Goal: Task Accomplishment & Management: Manage account settings

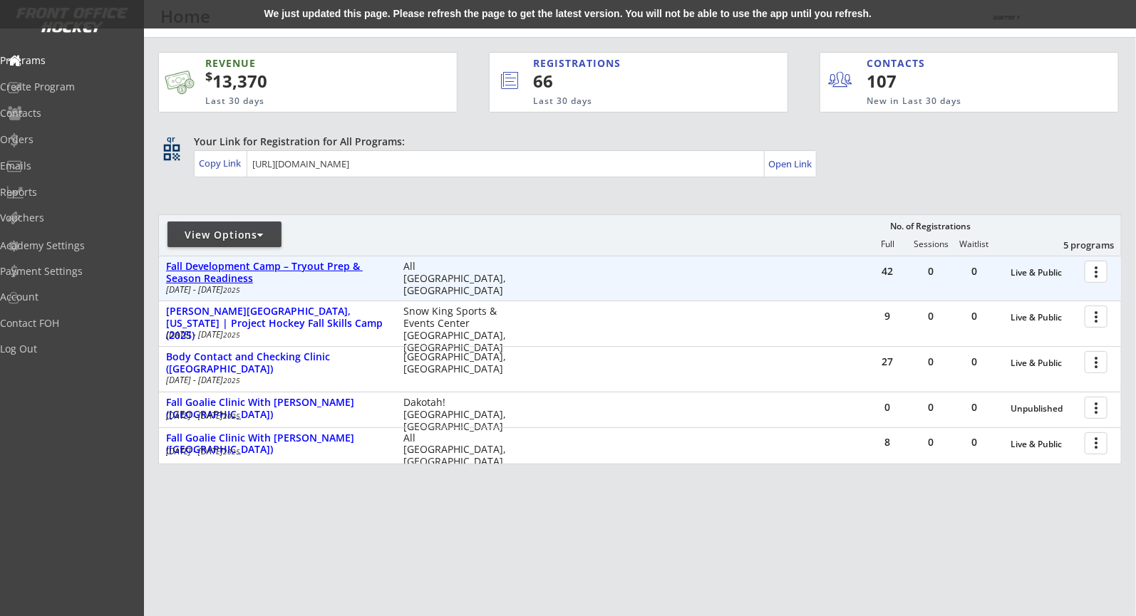
drag, startPoint x: 0, startPoint y: 0, endPoint x: 286, endPoint y: 262, distance: 388.3
click at [286, 262] on div "Fall Development Camp – Tryout Prep & Season Readiness" at bounding box center [277, 273] width 222 height 24
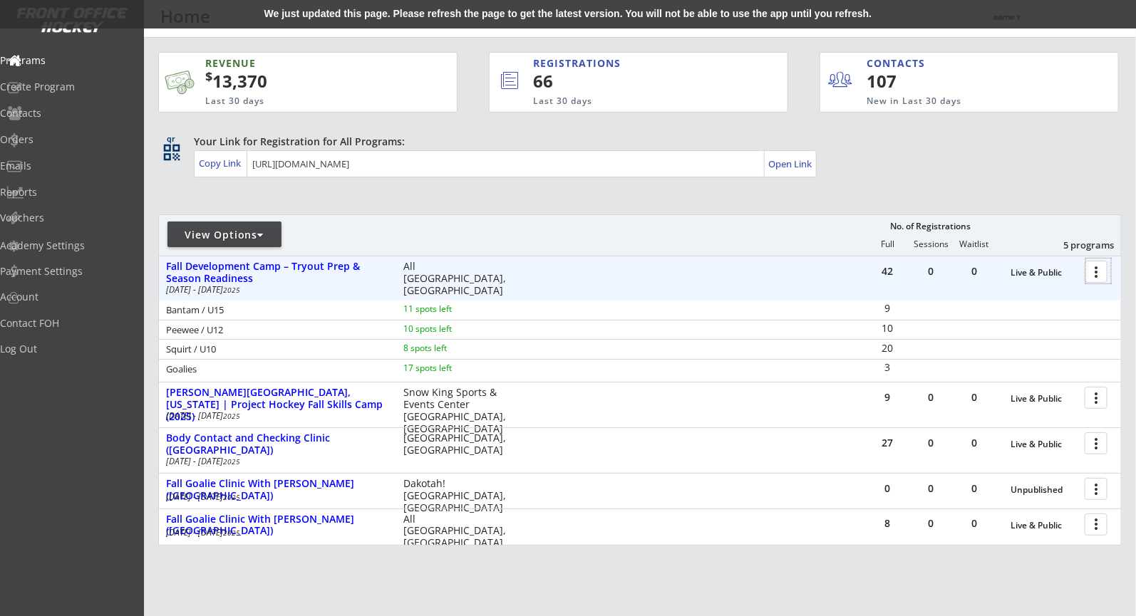
click at [1093, 272] on div at bounding box center [1098, 271] width 25 height 25
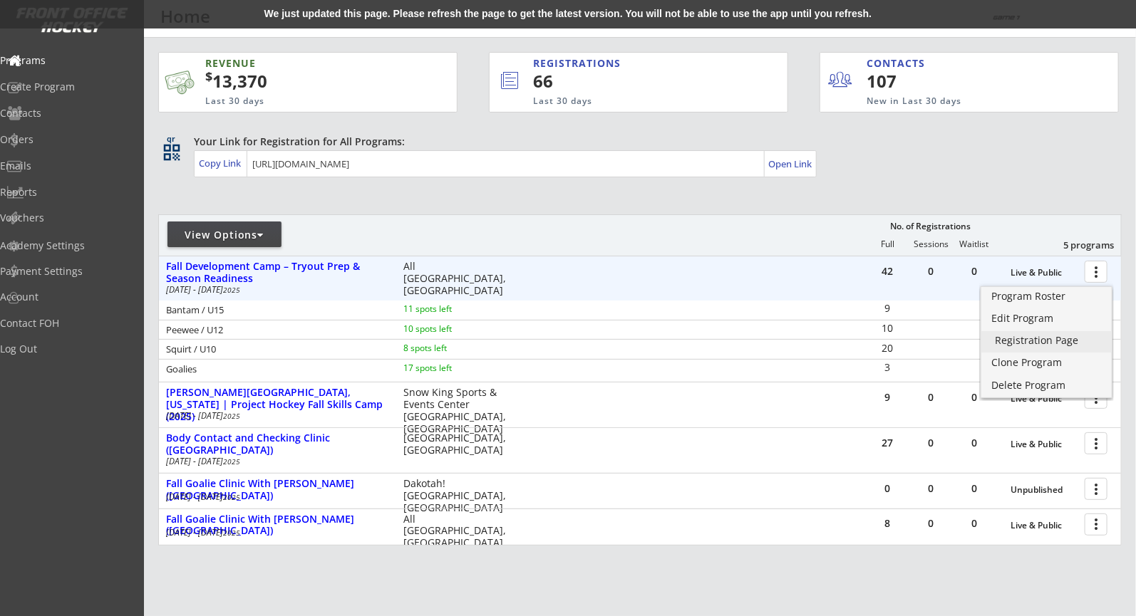
click at [1042, 341] on div "Registration Page" at bounding box center [1046, 341] width 103 height 10
click at [1058, 298] on div "Program Roster" at bounding box center [1046, 296] width 103 height 10
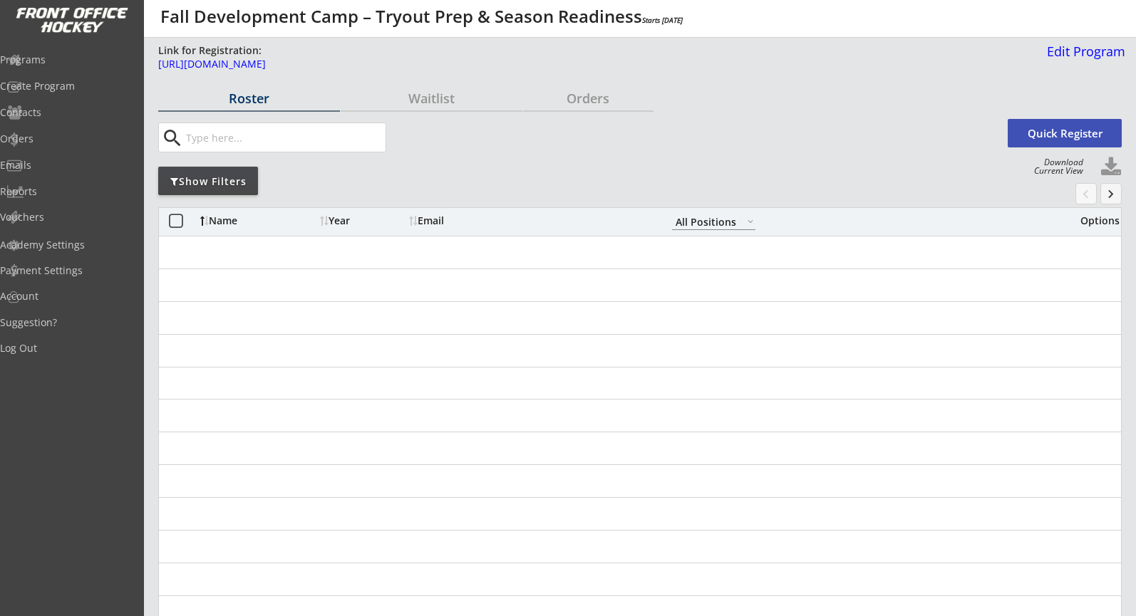
select select ""All Positions""
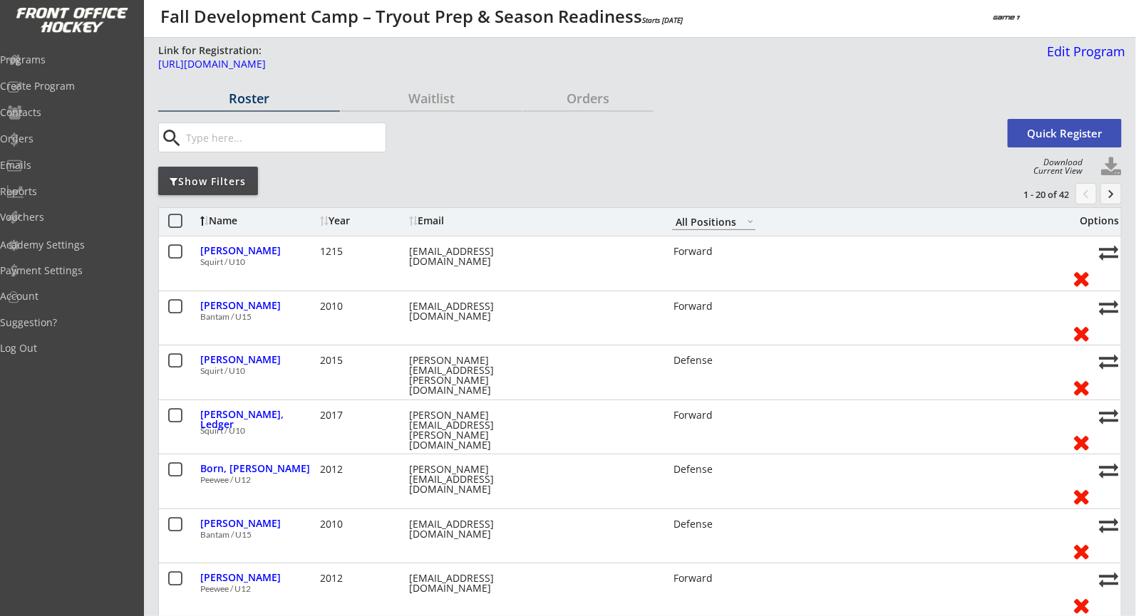
click at [341, 140] on input "input" at bounding box center [284, 137] width 203 height 28
paste input "abroberg09@gmail.com"
type input "abroberg09@gmail.com"
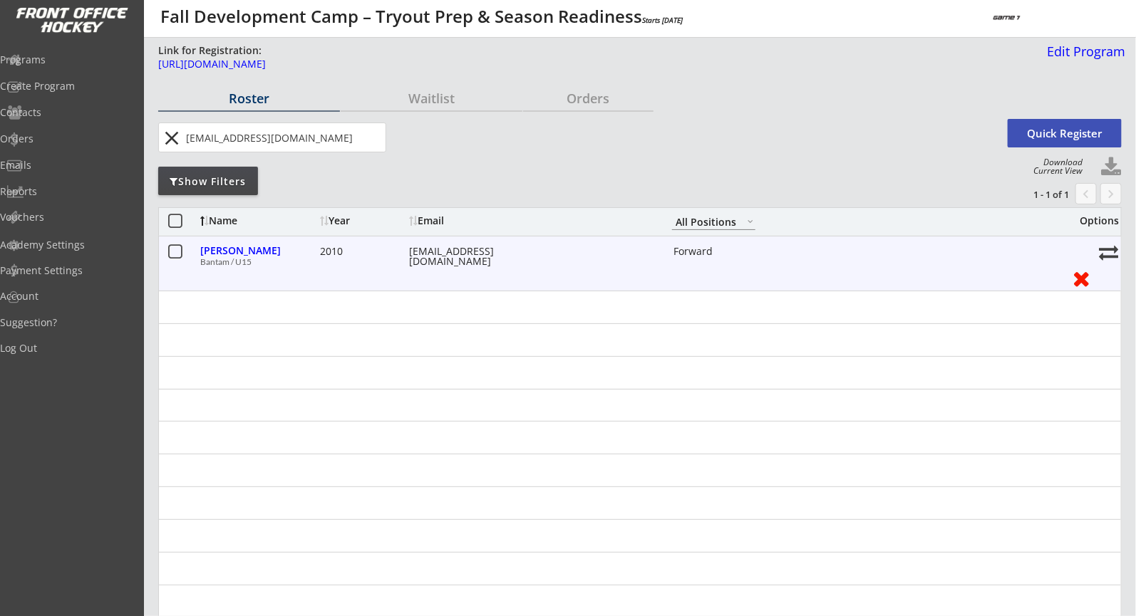
click at [1086, 282] on button at bounding box center [1081, 278] width 26 height 22
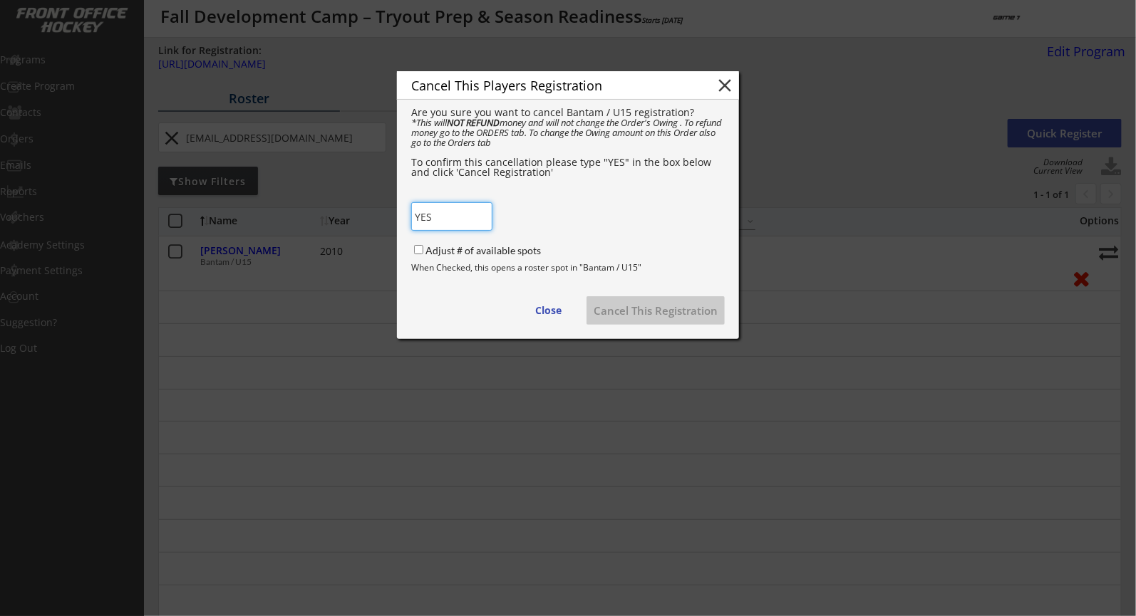
type input "YES"
click at [422, 246] on input "Adjust # of available spots" at bounding box center [418, 249] width 9 height 9
checkbox input "true"
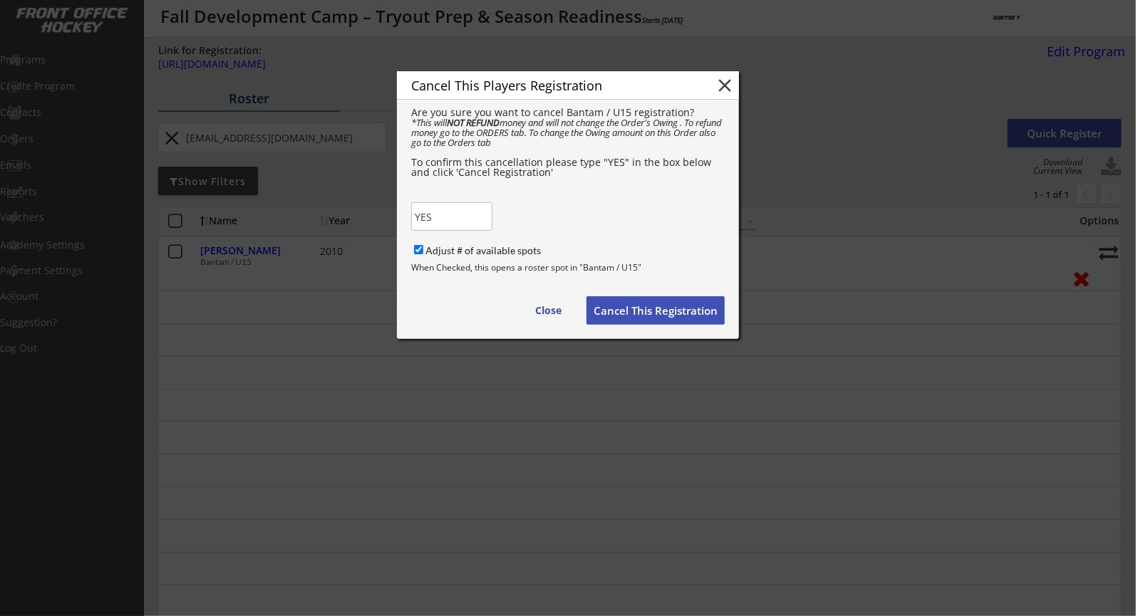
click at [643, 311] on button "Cancel This Registration" at bounding box center [655, 310] width 138 height 28
checkbox input "false"
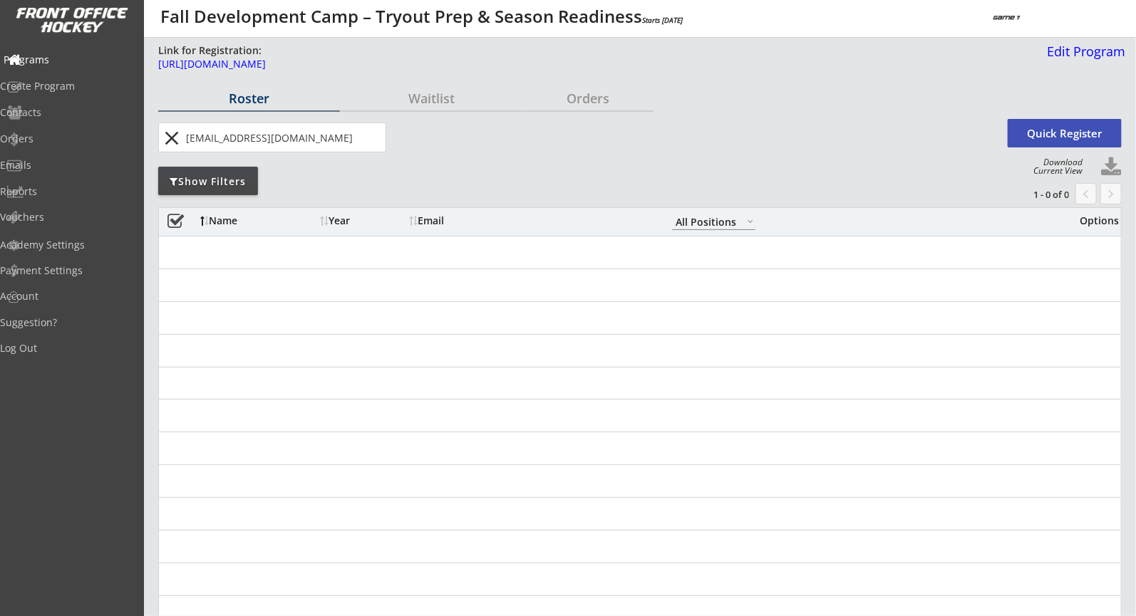
click at [88, 58] on div "Programs" at bounding box center [68, 60] width 128 height 10
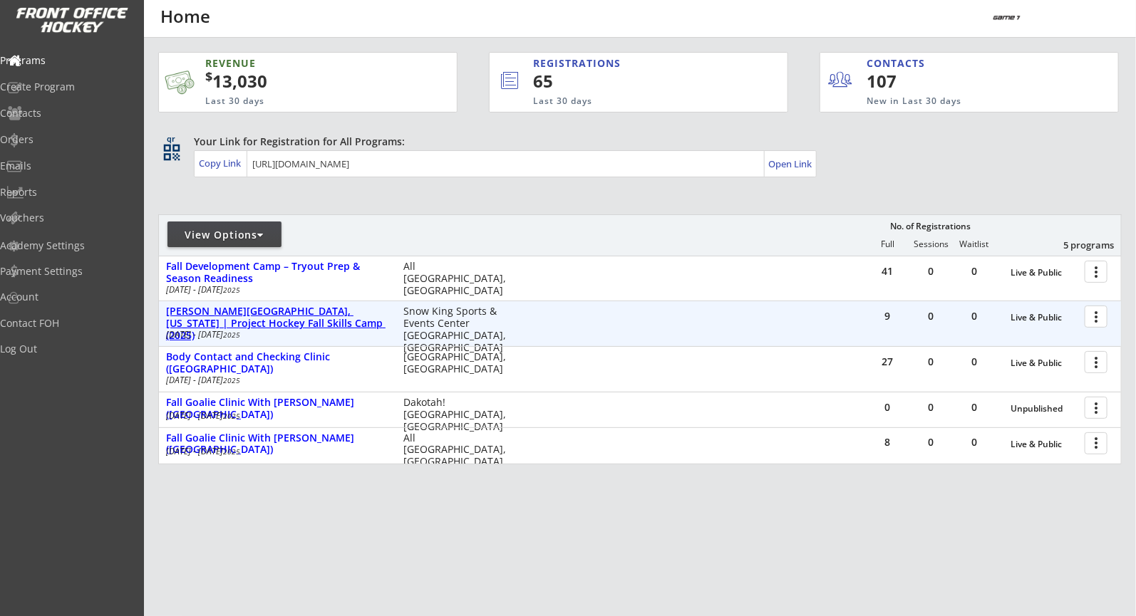
click at [336, 311] on div "[PERSON_NAME][GEOGRAPHIC_DATA], [US_STATE] | Project Hockey Fall Skills Camp (2…" at bounding box center [277, 324] width 222 height 36
